Goal: Task Accomplishment & Management: Manage account settings

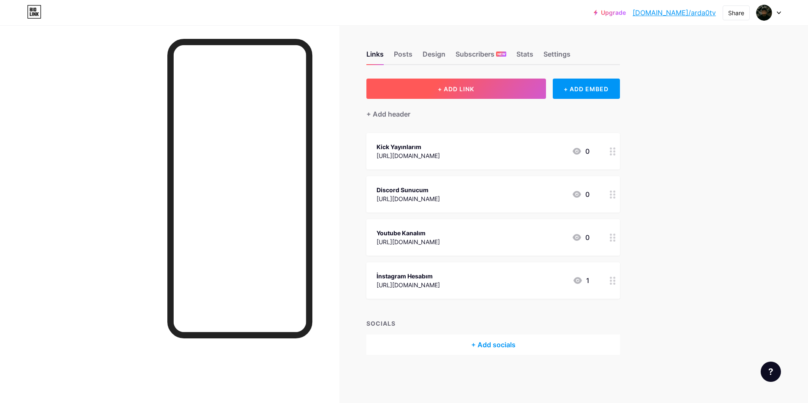
click at [519, 97] on button "+ ADD LINK" at bounding box center [456, 89] width 180 height 20
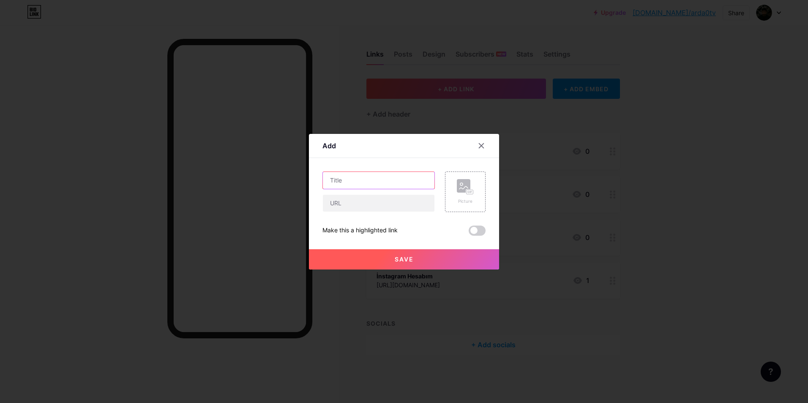
click at [394, 183] on input "text" at bounding box center [379, 180] width 112 height 17
type input "Tiktok"
click at [394, 202] on input "text" at bounding box center [379, 203] width 112 height 17
paste input "[URL][DOMAIN_NAME]"
type input "[URL][DOMAIN_NAME]"
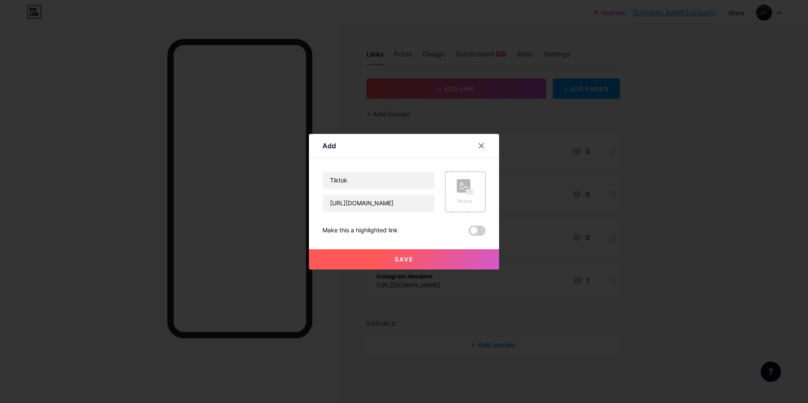
click at [367, 249] on button "Save" at bounding box center [404, 259] width 190 height 20
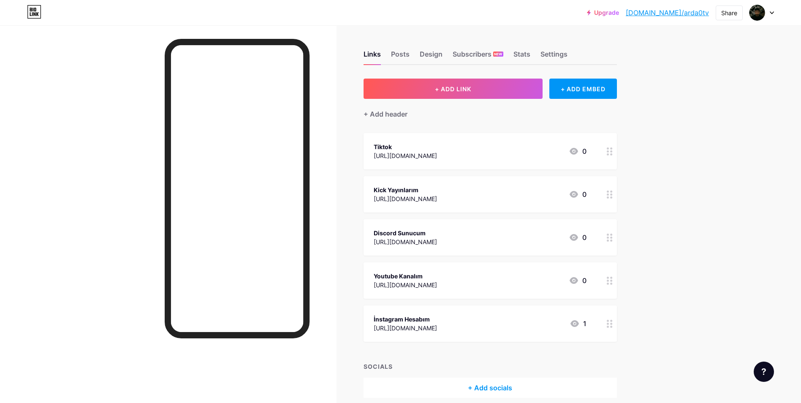
click at [437, 155] on div "[URL][DOMAIN_NAME]" at bounding box center [405, 155] width 63 height 9
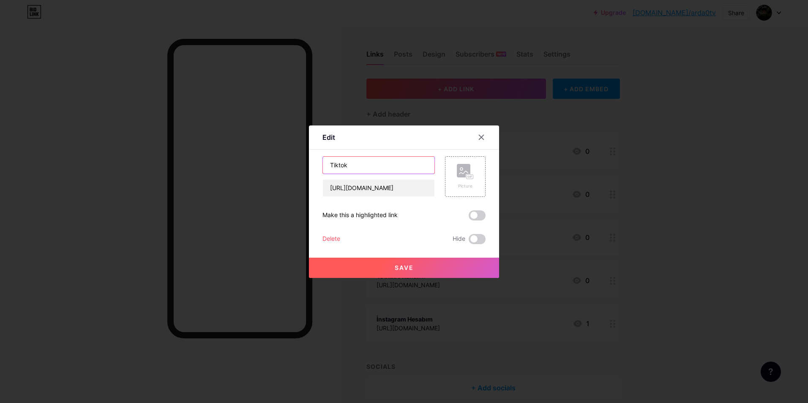
click at [388, 161] on input "Tiktok" at bounding box center [379, 165] width 112 height 17
type input "Tiktok Hesabım"
click at [414, 260] on button "Save" at bounding box center [404, 268] width 190 height 20
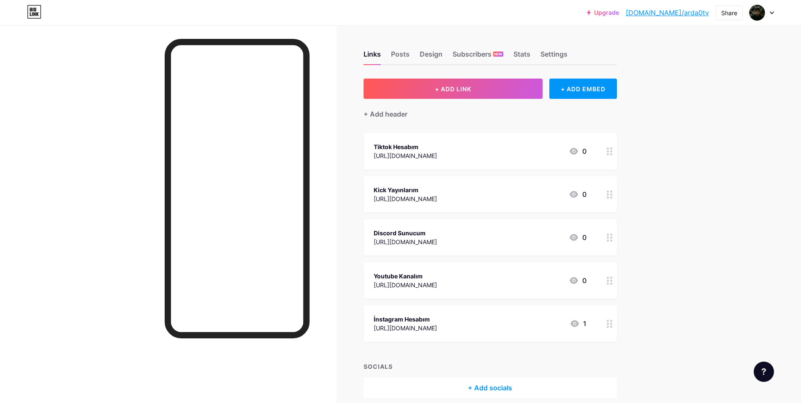
drag, startPoint x: 418, startPoint y: 157, endPoint x: 444, endPoint y: 174, distance: 31.4
click at [444, 174] on span "Tiktok Hesabım [URL][DOMAIN_NAME] 0 Kick Yayınlarım [URL][DOMAIN_NAME] 0 Discor…" at bounding box center [490, 237] width 253 height 209
drag, startPoint x: 444, startPoint y: 174, endPoint x: 664, endPoint y: 179, distance: 219.3
click at [685, 185] on div "Upgrade [DOMAIN_NAME]/arda0t... [DOMAIN_NAME]/arda0tv Share Switch accounts Ard…" at bounding box center [400, 220] width 801 height 440
